Goal: Task Accomplishment & Management: Use online tool/utility

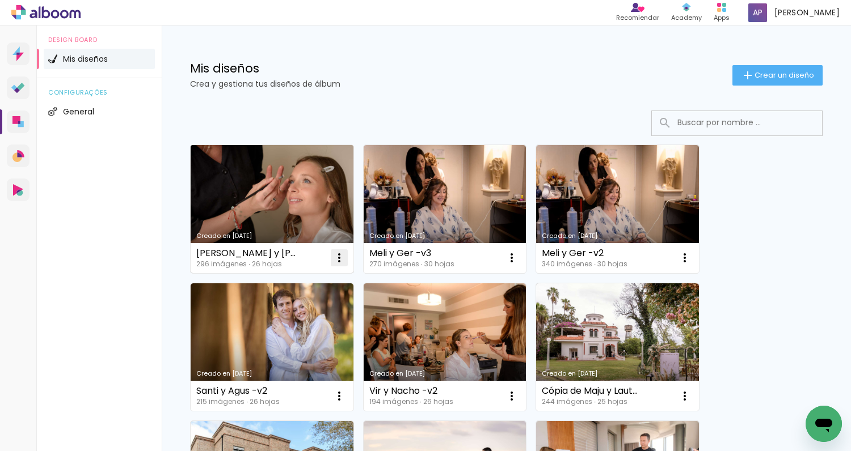
click at [340, 259] on iron-icon at bounding box center [339, 258] width 14 height 14
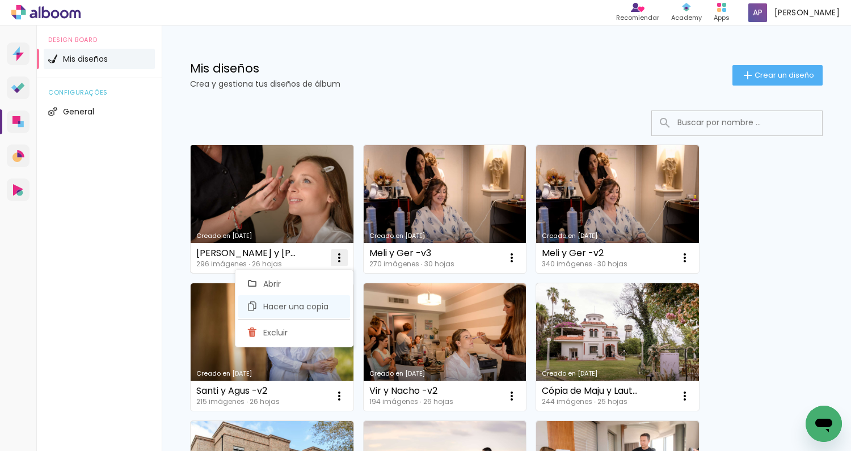
click at [292, 310] on span "Hacer una copia" at bounding box center [295, 307] width 65 height 8
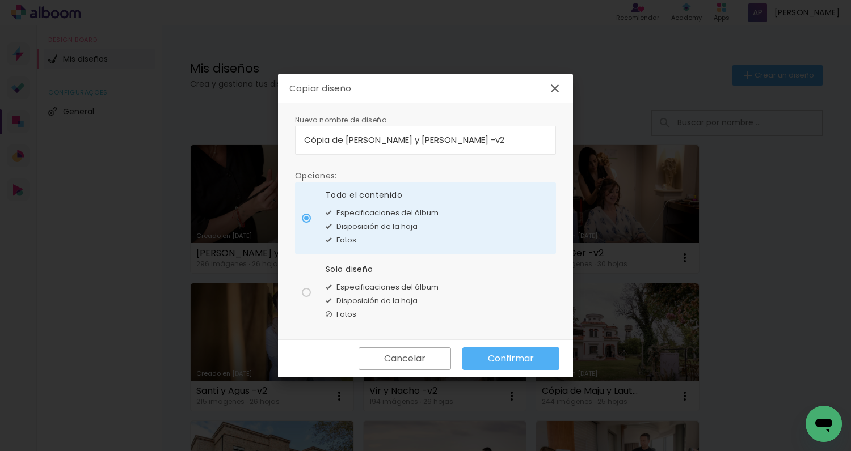
click at [468, 137] on input "Cópia de Josefina y Agustín -v2" at bounding box center [425, 139] width 243 height 13
click at [344, 137] on input "Cópia de Josefina y Agustín -v3" at bounding box center [425, 139] width 243 height 13
type input "[PERSON_NAME] y [PERSON_NAME] -v3"
type paper-input "[PERSON_NAME] y [PERSON_NAME] -v3"
click at [0, 0] on slot "Confirmar" at bounding box center [0, 0] width 0 height 0
